Goal: Task Accomplishment & Management: Complete application form

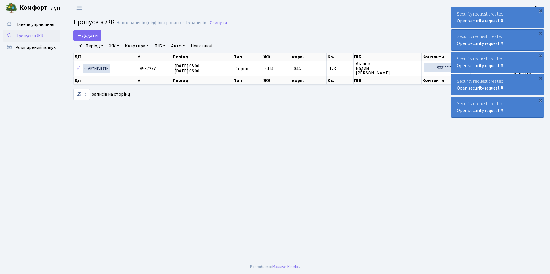
select select "25"
click at [96, 36] on span "Додати" at bounding box center [87, 36] width 20 height 6
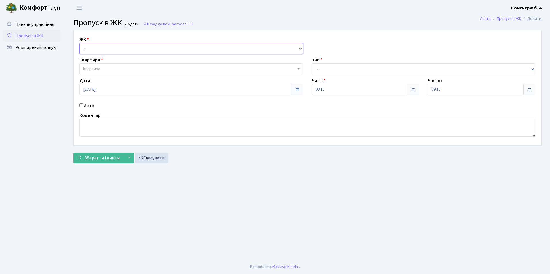
click at [98, 52] on select "- [STREET_ADDRESS]" at bounding box center [191, 48] width 224 height 11
select select "325"
click at [79, 43] on select "- СП4, Столичне шосе, 5" at bounding box center [191, 48] width 224 height 11
select select
click at [102, 66] on span "Квартира" at bounding box center [191, 69] width 224 height 11
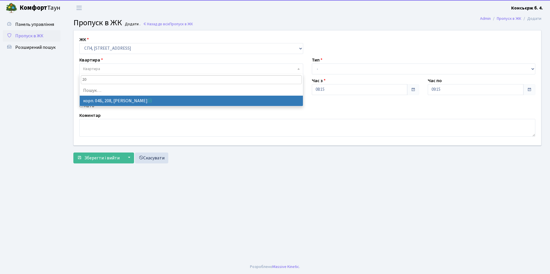
type input "2"
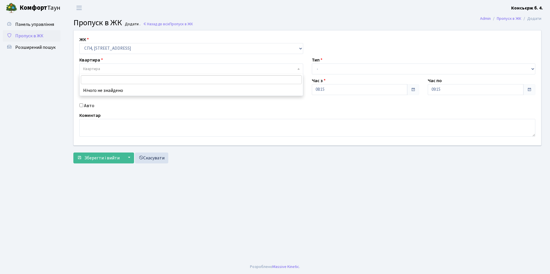
click at [32, 35] on span "Пропуск в ЖК" at bounding box center [29, 36] width 28 height 6
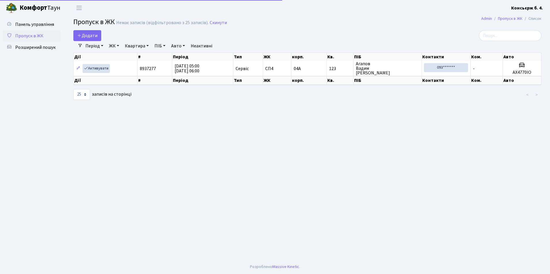
select select "25"
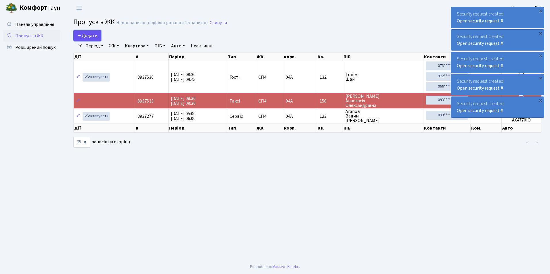
click at [78, 37] on icon at bounding box center [79, 35] width 5 height 5
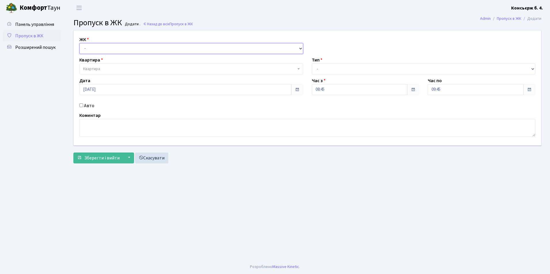
click at [103, 48] on select "- [STREET_ADDRESS]" at bounding box center [191, 48] width 224 height 11
select select "325"
click at [79, 43] on select "- [STREET_ADDRESS]" at bounding box center [191, 48] width 224 height 11
select select
click at [108, 68] on span "Квартира" at bounding box center [189, 69] width 213 height 6
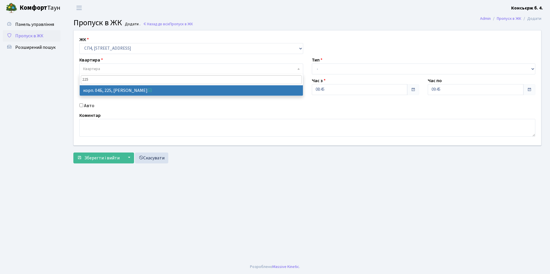
type input "225"
select select "21253"
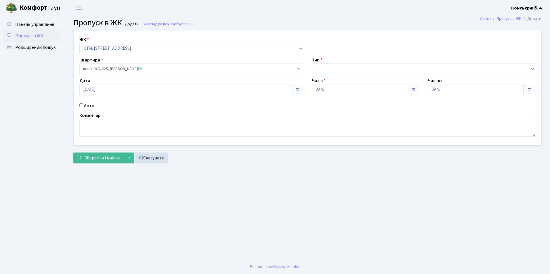
click at [77, 106] on div "Авто" at bounding box center [191, 105] width 232 height 7
click at [81, 104] on div "Авто" at bounding box center [191, 105] width 232 height 7
click at [81, 104] on input "Авто" at bounding box center [81, 106] width 4 height 4
checkbox input "true"
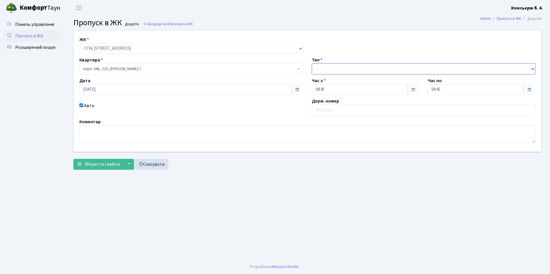
click at [358, 71] on select "- Доставка Таксі Гості Сервіс" at bounding box center [424, 69] width 224 height 11
select select "1"
click at [312, 64] on select "- Доставка Таксі Гості Сервіс" at bounding box center [424, 69] width 224 height 11
click at [341, 114] on input "text" at bounding box center [424, 110] width 224 height 11
type input "ВІ3016СР"
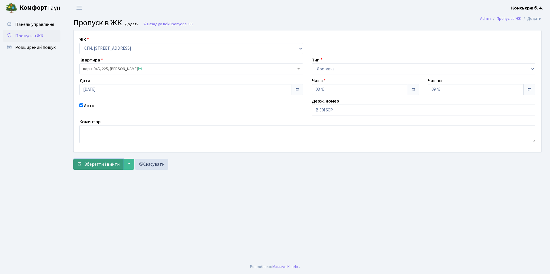
click at [89, 164] on span "Зберегти і вийти" at bounding box center [101, 164] width 35 height 6
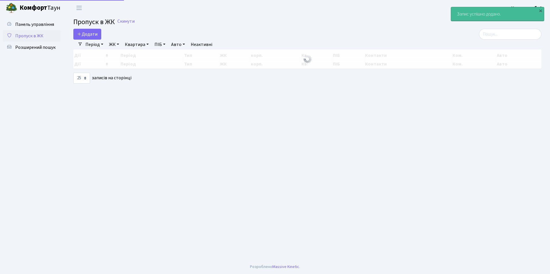
select select "25"
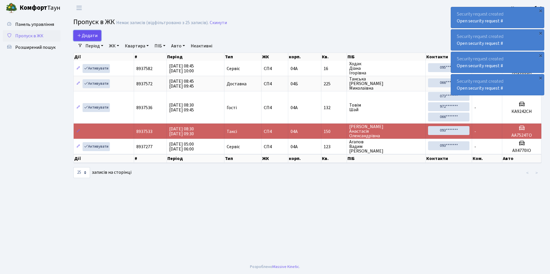
click at [94, 36] on span "Додати" at bounding box center [87, 36] width 20 height 6
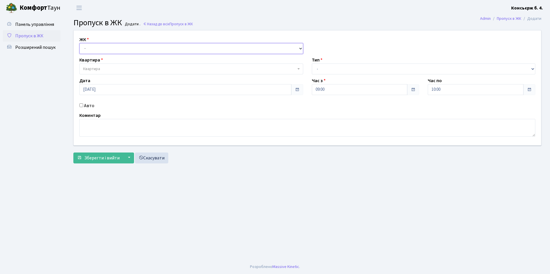
click at [101, 52] on select "- СП4, Столичне шосе, 5" at bounding box center [191, 48] width 224 height 11
select select "325"
click at [79, 43] on select "- СП4, Столичне шосе, 5" at bounding box center [191, 48] width 224 height 11
select select
click at [101, 69] on span "Квартира" at bounding box center [189, 69] width 213 height 6
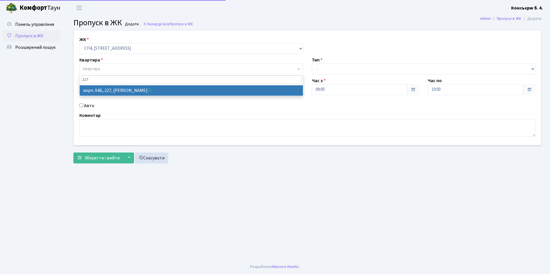
type input "227"
select select "21255"
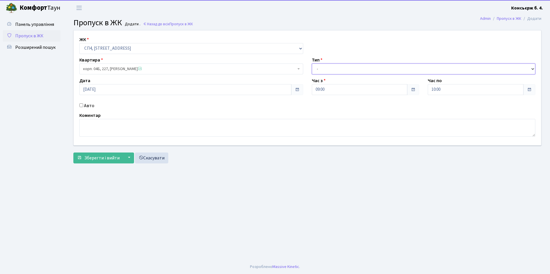
drag, startPoint x: 358, startPoint y: 70, endPoint x: 358, endPoint y: 74, distance: 3.8
click at [358, 70] on select "- Доставка Таксі Гості Сервіс" at bounding box center [424, 69] width 224 height 11
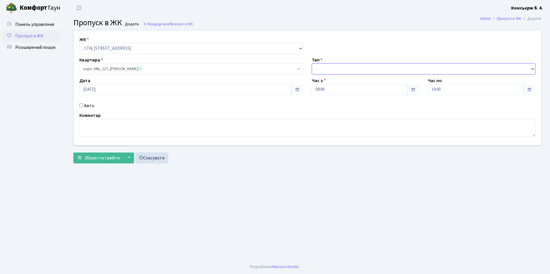
select select "2"
click at [312, 64] on select "- Доставка Таксі Гості Сервіс" at bounding box center [424, 69] width 224 height 11
click at [81, 104] on input "Авто" at bounding box center [81, 106] width 4 height 4
checkbox input "true"
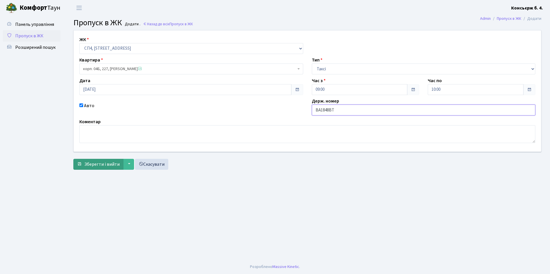
type input "ВА1848ВТ"
click at [87, 169] on button "Зберегти і вийти" at bounding box center [98, 164] width 50 height 11
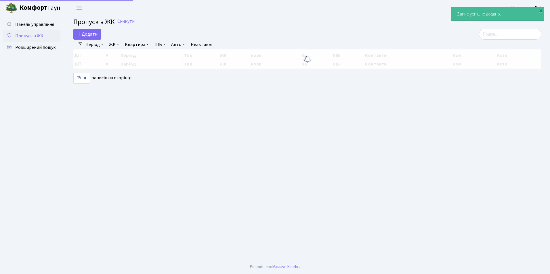
select select "25"
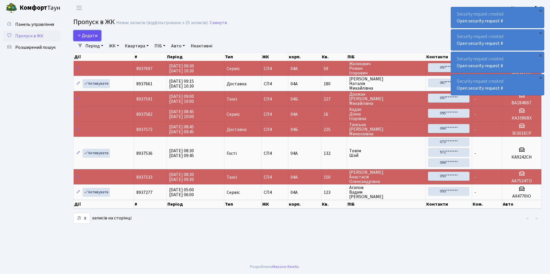
click at [87, 39] on link "Додати" at bounding box center [87, 35] width 28 height 11
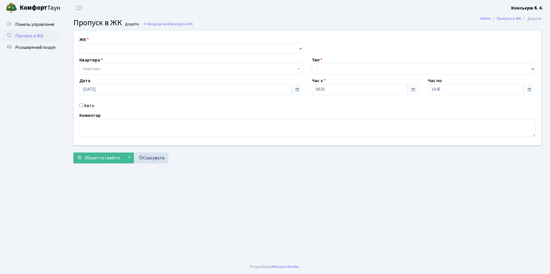
click at [100, 55] on div "ЖК - [STREET_ADDRESS] Квартира Квартира Тип - Доставка Таксі Гості Сервіс Дата …" at bounding box center [307, 87] width 476 height 115
click at [102, 52] on select "- [STREET_ADDRESS]" at bounding box center [191, 48] width 224 height 11
select select "325"
click at [79, 43] on select "- [STREET_ADDRESS]" at bounding box center [191, 48] width 224 height 11
select select
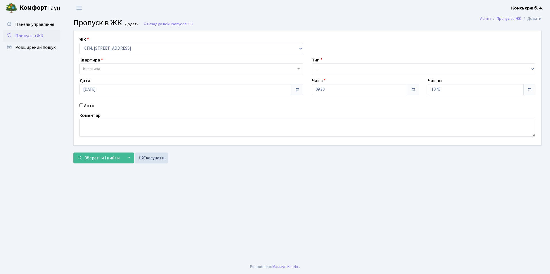
click at [102, 67] on span "Квартира" at bounding box center [189, 69] width 213 height 6
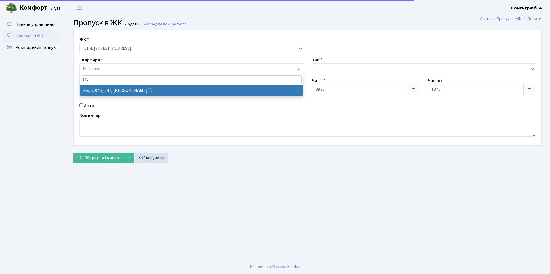
type input "241"
click at [128, 96] on div "ЖК - СП4, Столичне шосе, 5 Квартира Квартира Тип - Доставка Таксі Гості Сервіс …" at bounding box center [307, 87] width 476 height 115
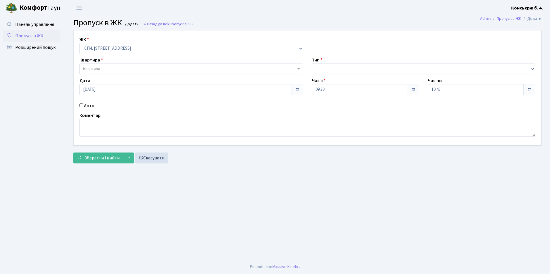
click at [115, 73] on span "Квартира" at bounding box center [191, 69] width 224 height 11
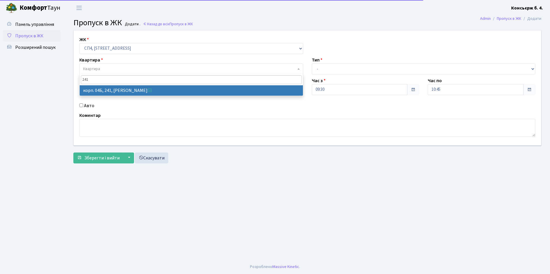
type input "241"
select select "21269"
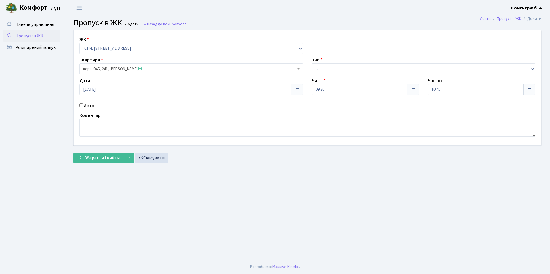
click at [81, 106] on input "Авто" at bounding box center [81, 106] width 4 height 4
checkbox input "true"
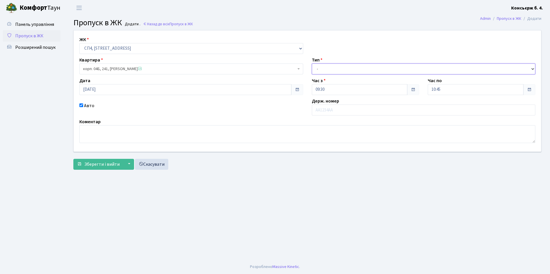
click at [366, 68] on select "- Доставка Таксі Гості Сервіс" at bounding box center [424, 69] width 224 height 11
select select "1"
click at [312, 64] on select "- Доставка Таксі Гості Сервіс" at bounding box center [424, 69] width 224 height 11
click at [338, 120] on div "Коментар" at bounding box center [307, 130] width 465 height 25
click at [338, 116] on div "ЖК - СП4, Столичне шосе, 5 Квартира корп. 04Б, 241, Сташенко Сергій Юрійович <s…" at bounding box center [307, 90] width 476 height 121
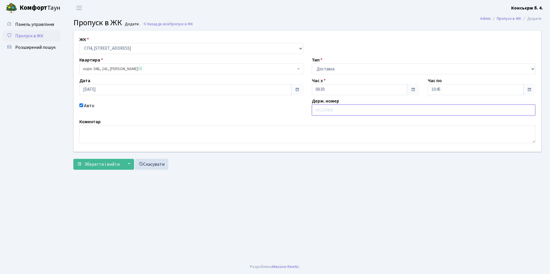
click at [338, 113] on input "text" at bounding box center [424, 110] width 224 height 11
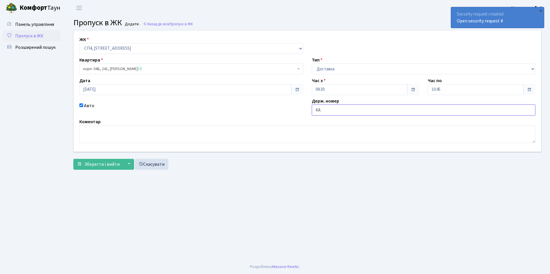
type input "К"
type input "АА6096ЕІ"
click at [116, 162] on span "Зберегти і вийти" at bounding box center [101, 164] width 35 height 6
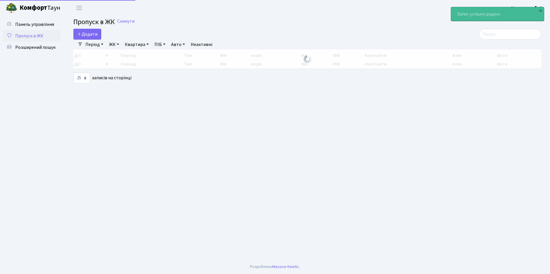
select select "25"
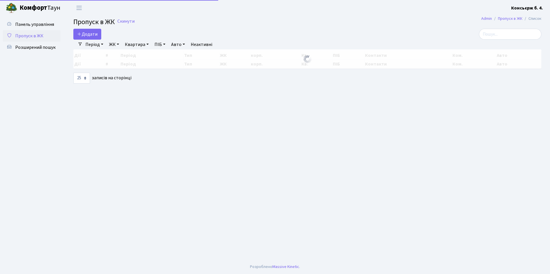
select select "25"
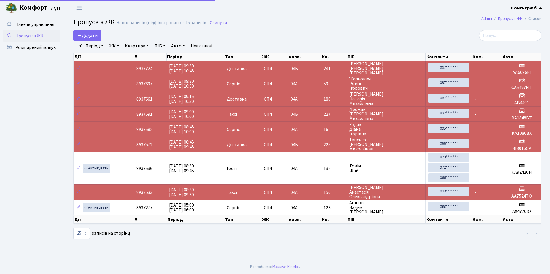
select select "25"
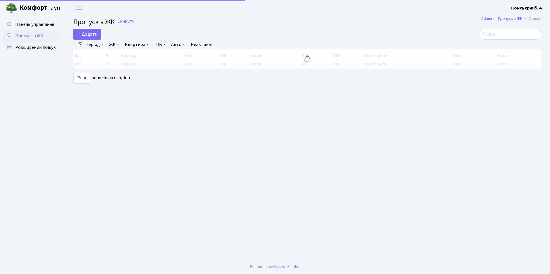
select select "25"
